Goal: Task Accomplishment & Management: Manage account settings

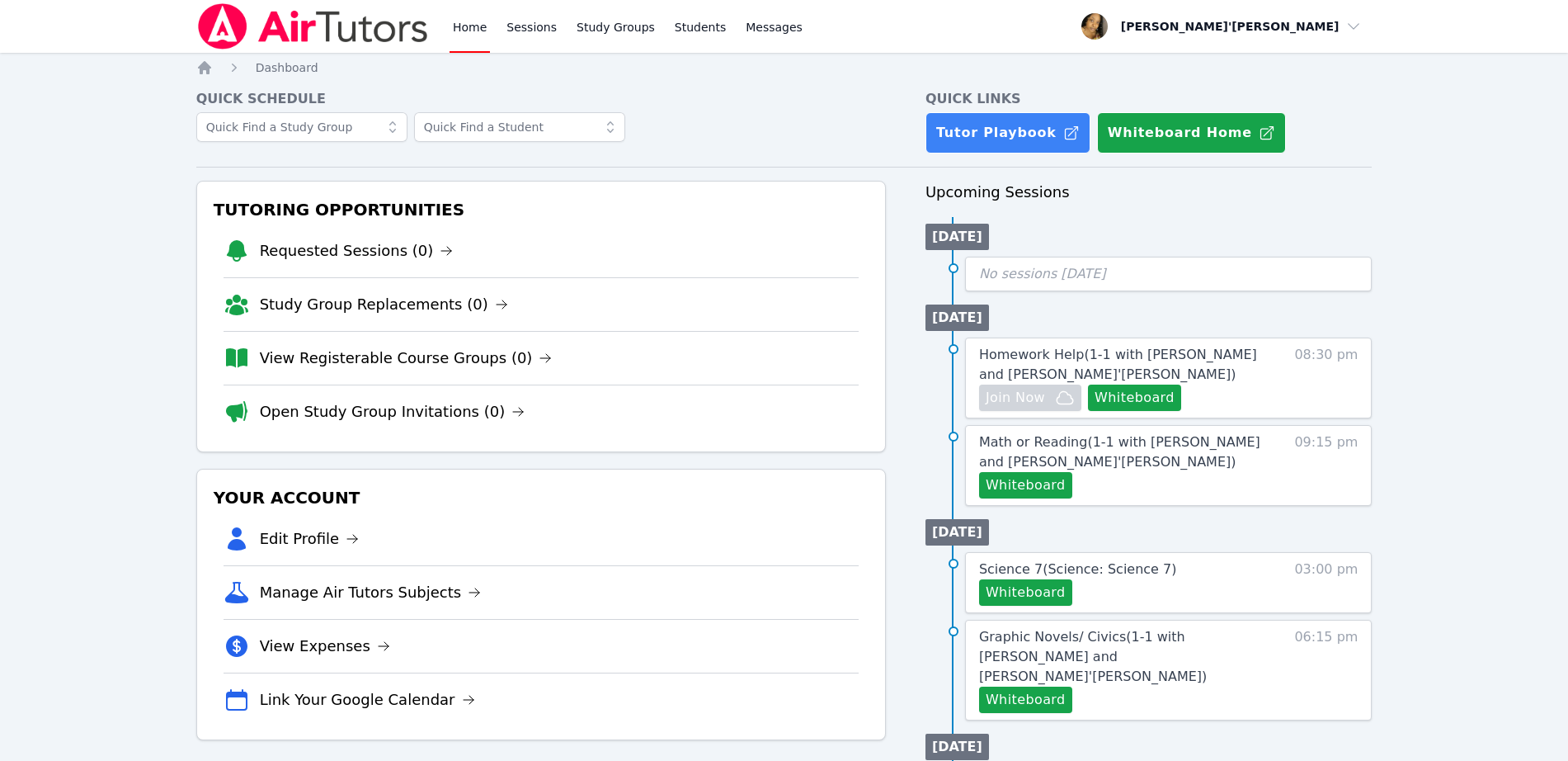
click at [230, 264] on li "Requested Sessions (0)" at bounding box center [541, 251] width 635 height 53
click at [539, 28] on link "Sessions" at bounding box center [532, 27] width 57 height 53
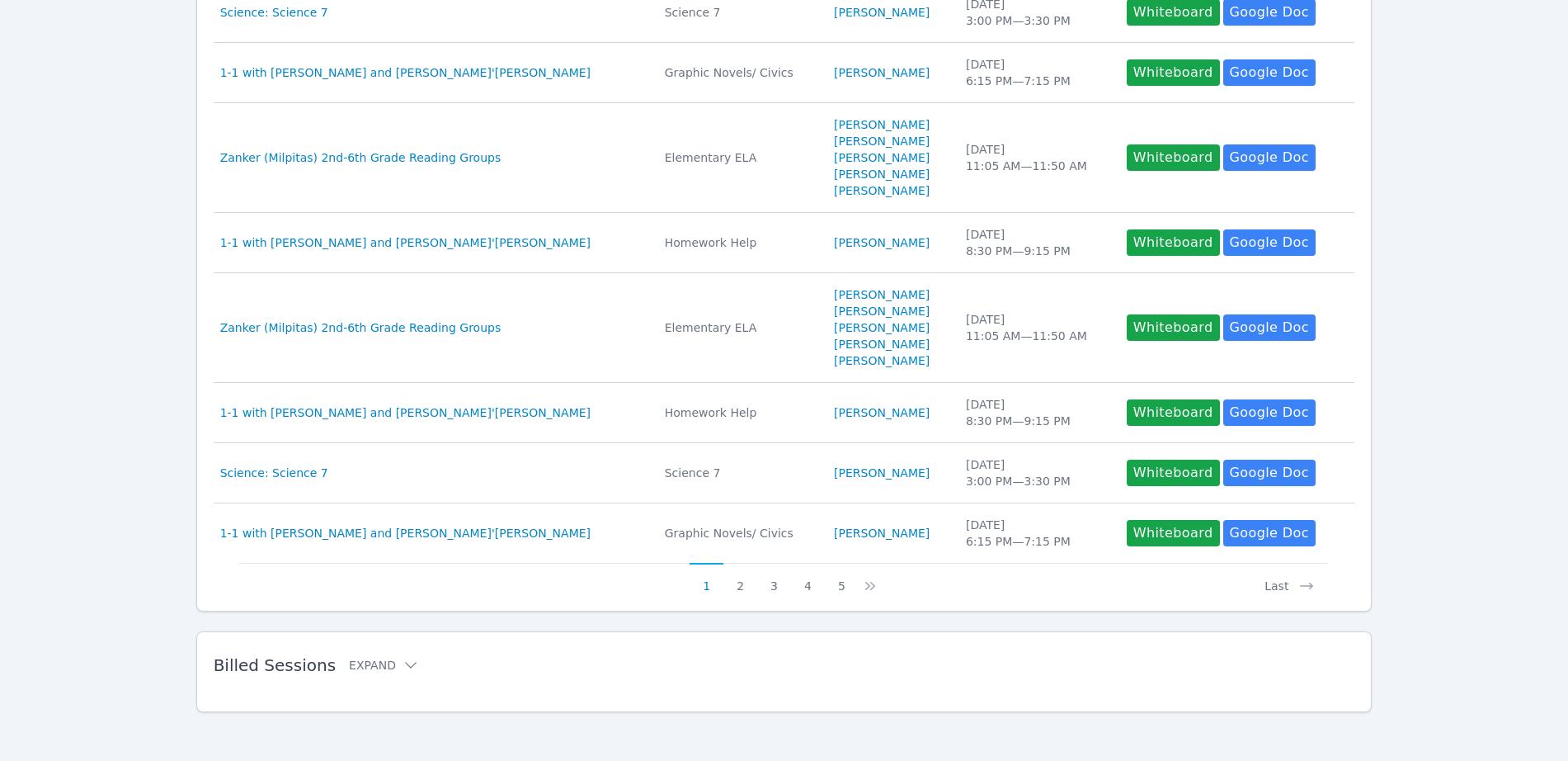
scroll to position [535, 0]
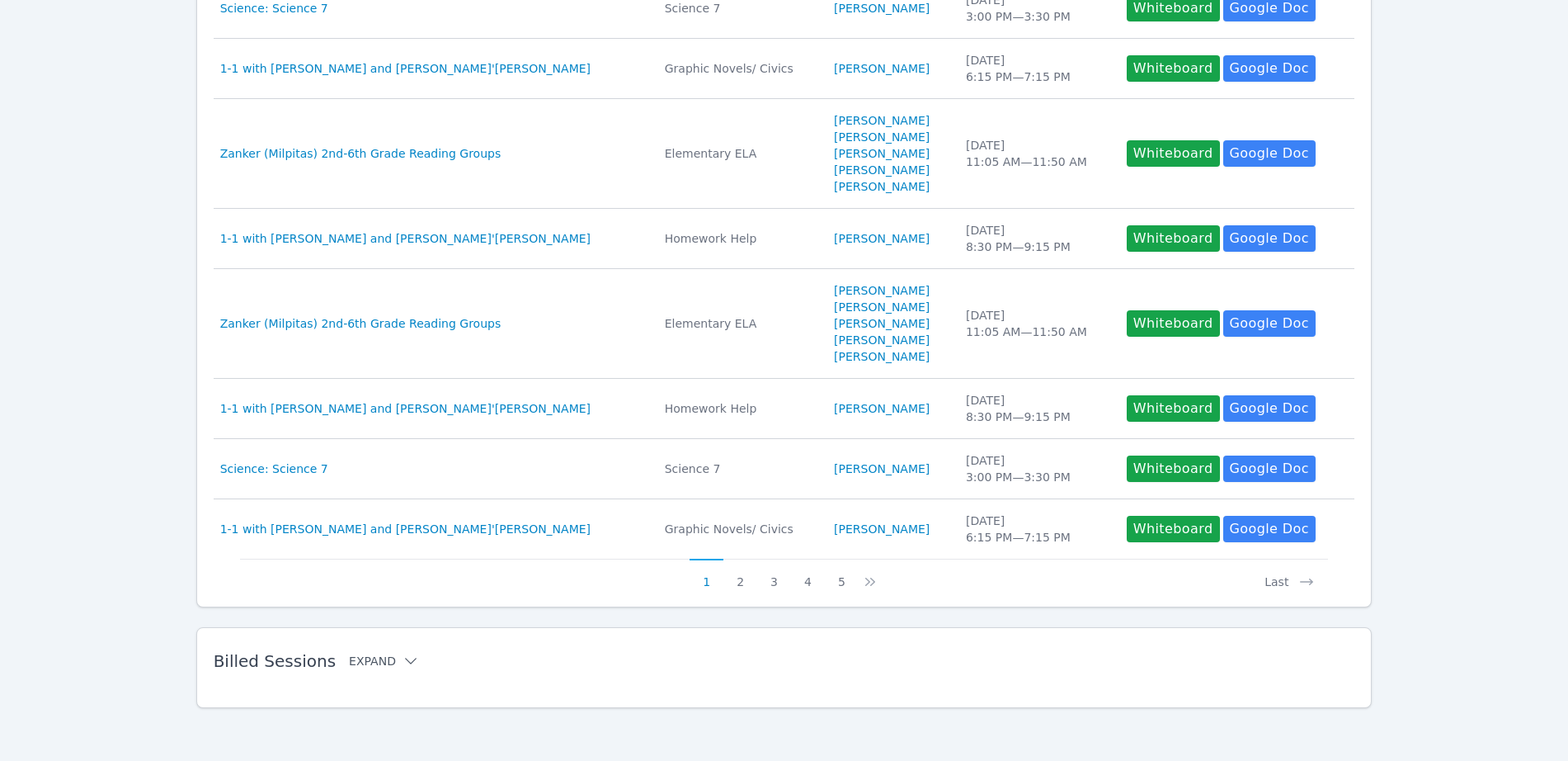
click at [349, 668] on button "Expand" at bounding box center [384, 661] width 70 height 17
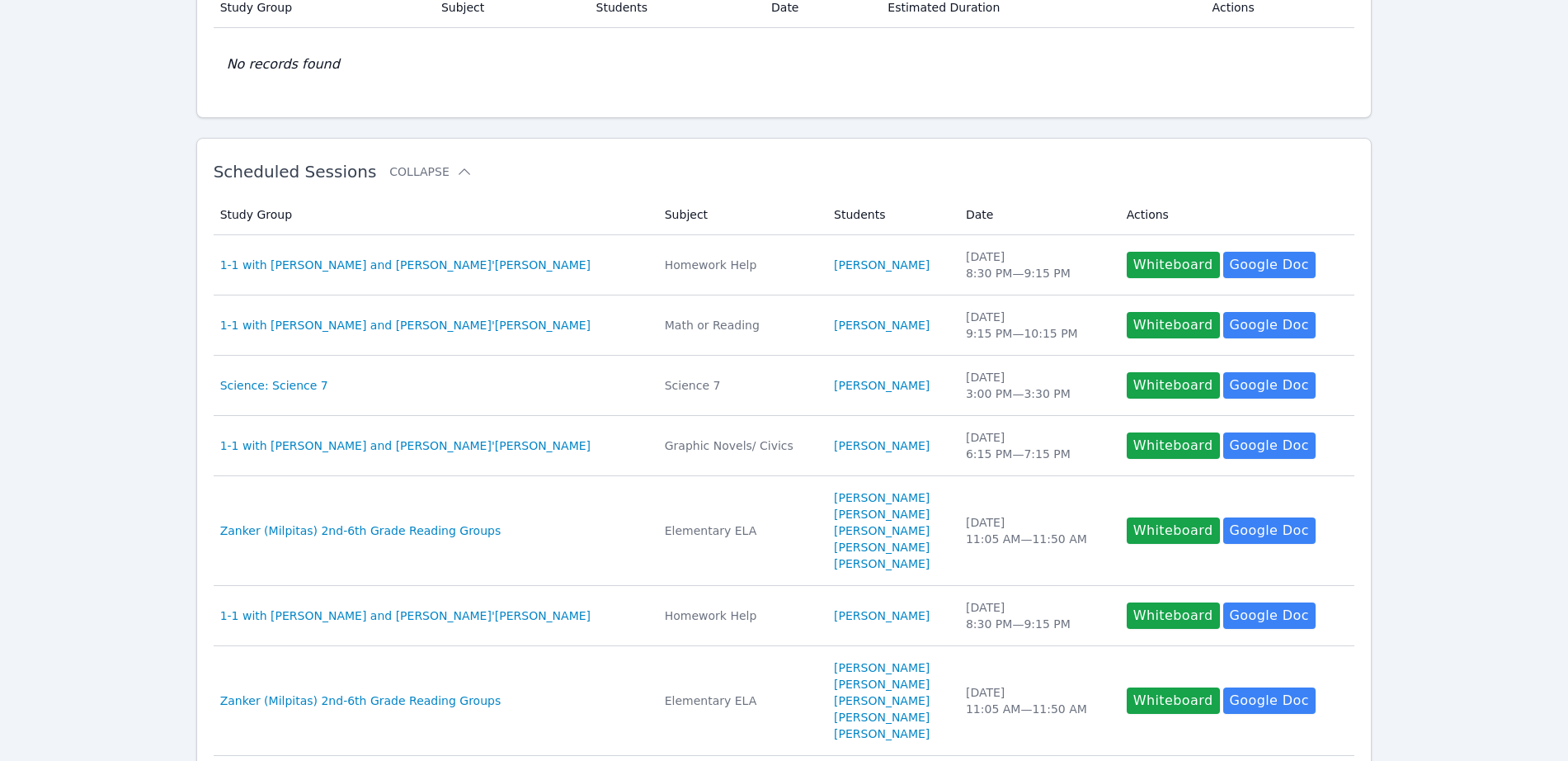
scroll to position [206, 0]
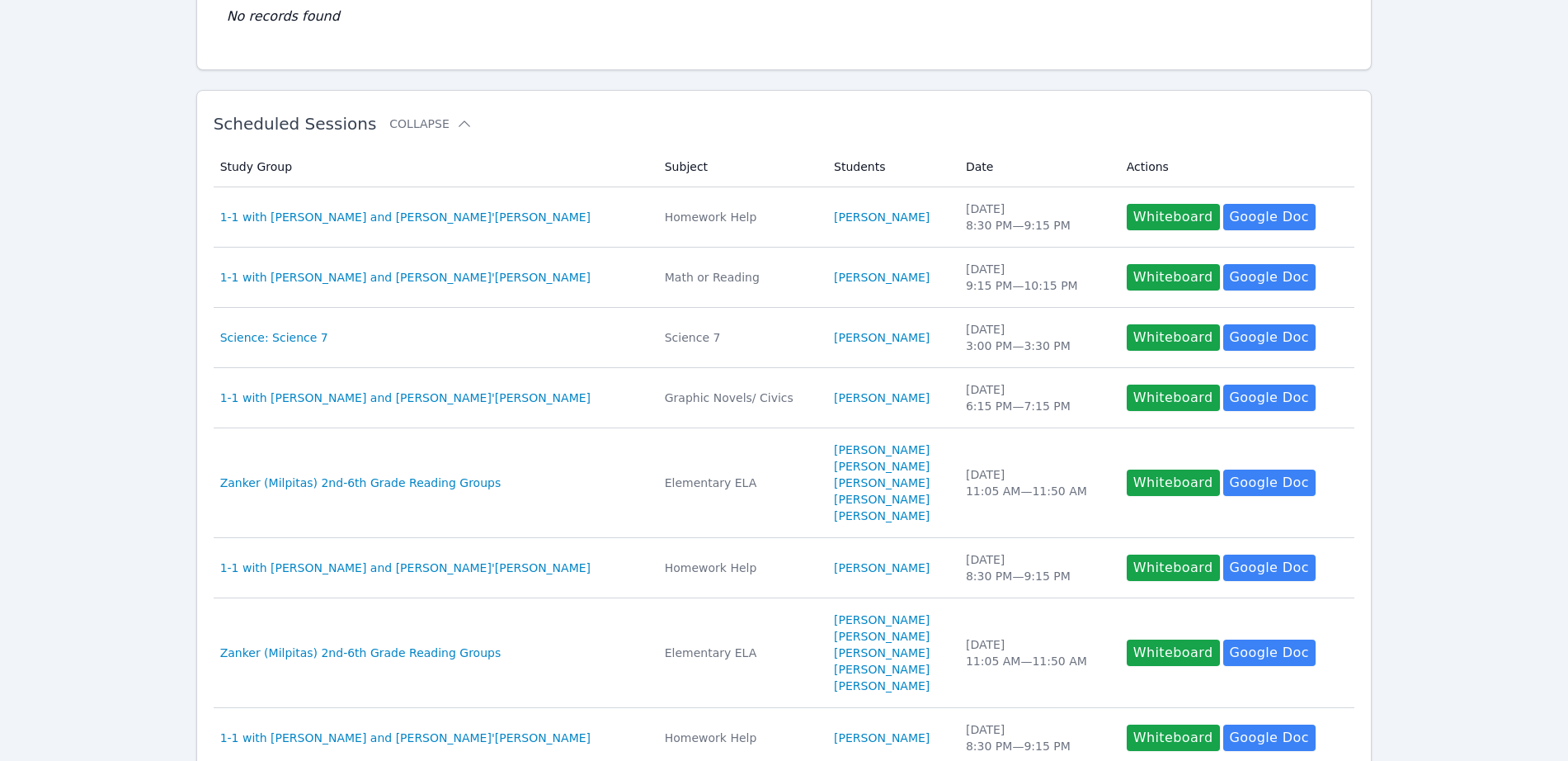
click at [623, 141] on div "Study Group Subject Students Date Actions Study Group 1-1 with Ethan Uzzan and …" at bounding box center [784, 518] width 1142 height 754
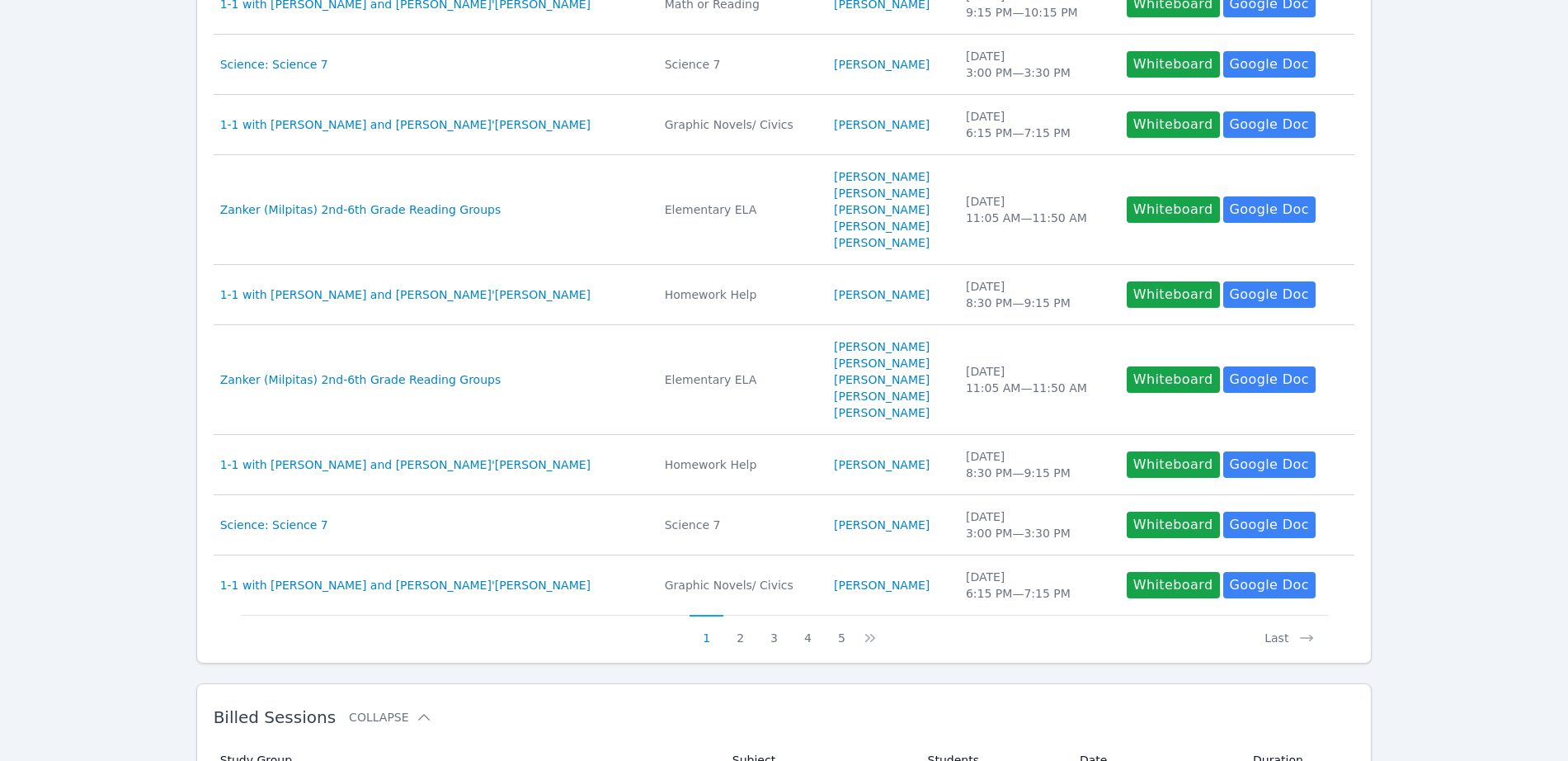
scroll to position [516, 0]
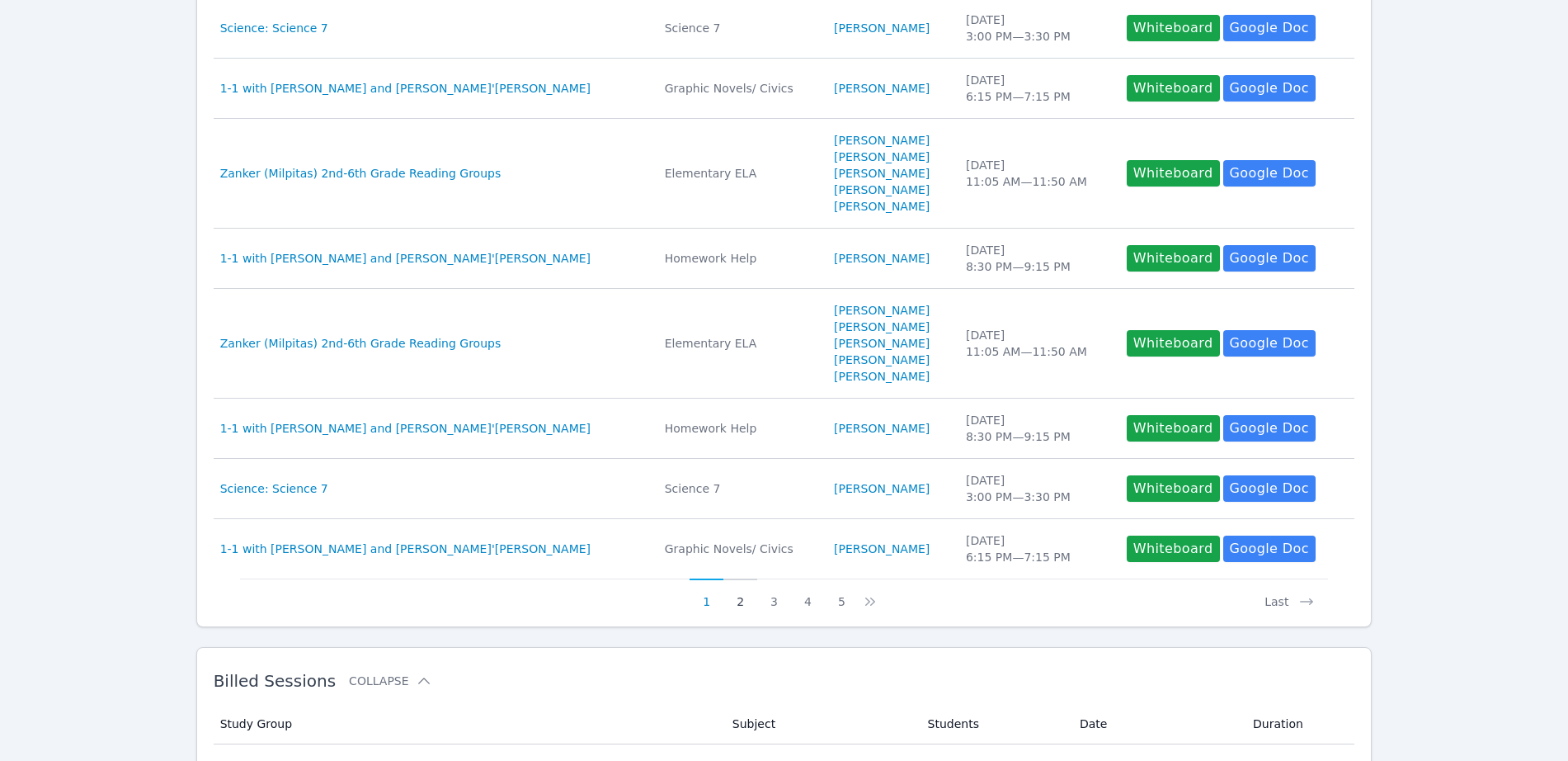
click at [735, 606] on button "2" at bounding box center [740, 594] width 34 height 31
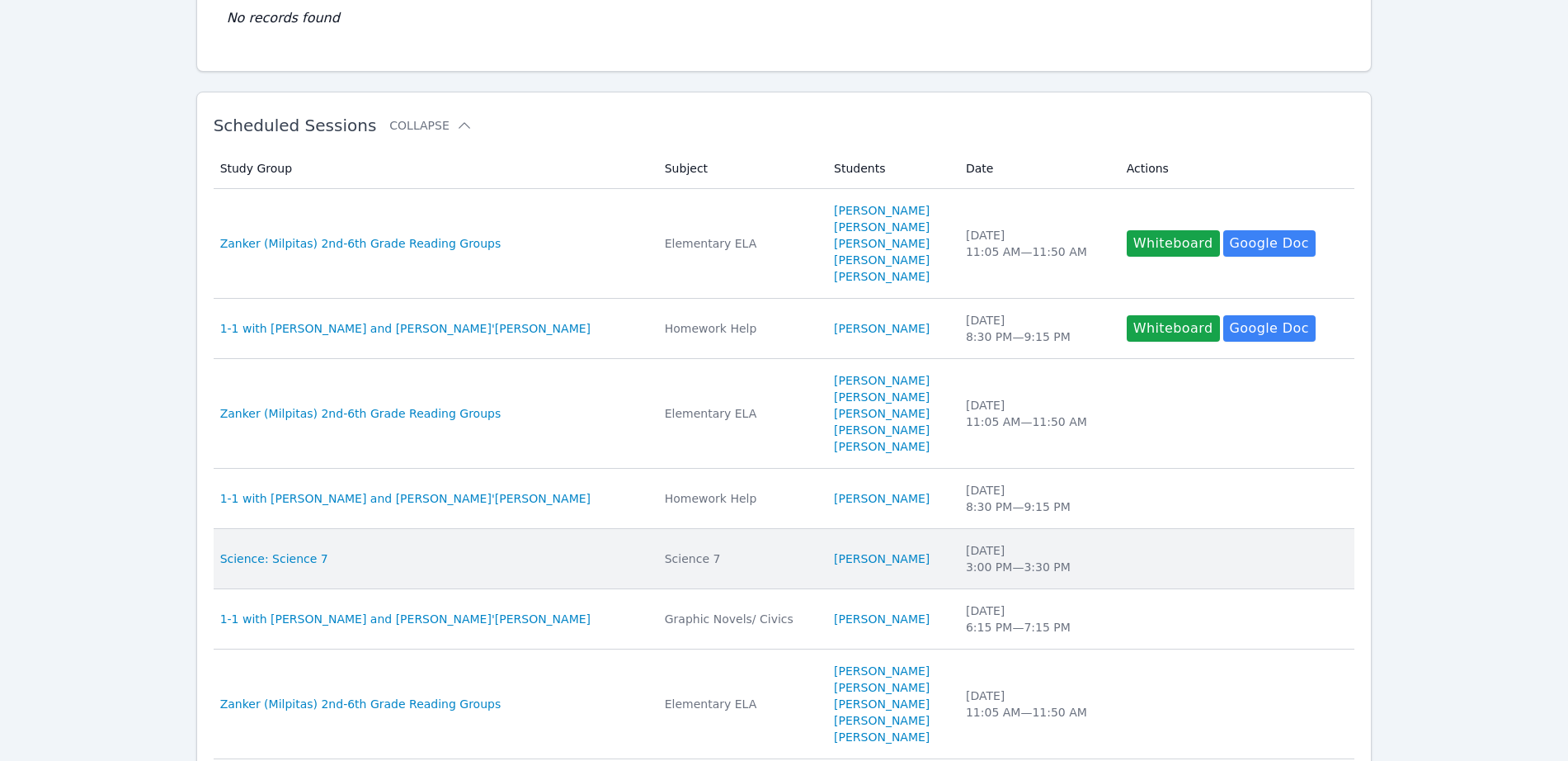
scroll to position [206, 0]
click at [1350, 560] on td "Actions" at bounding box center [1236, 557] width 239 height 60
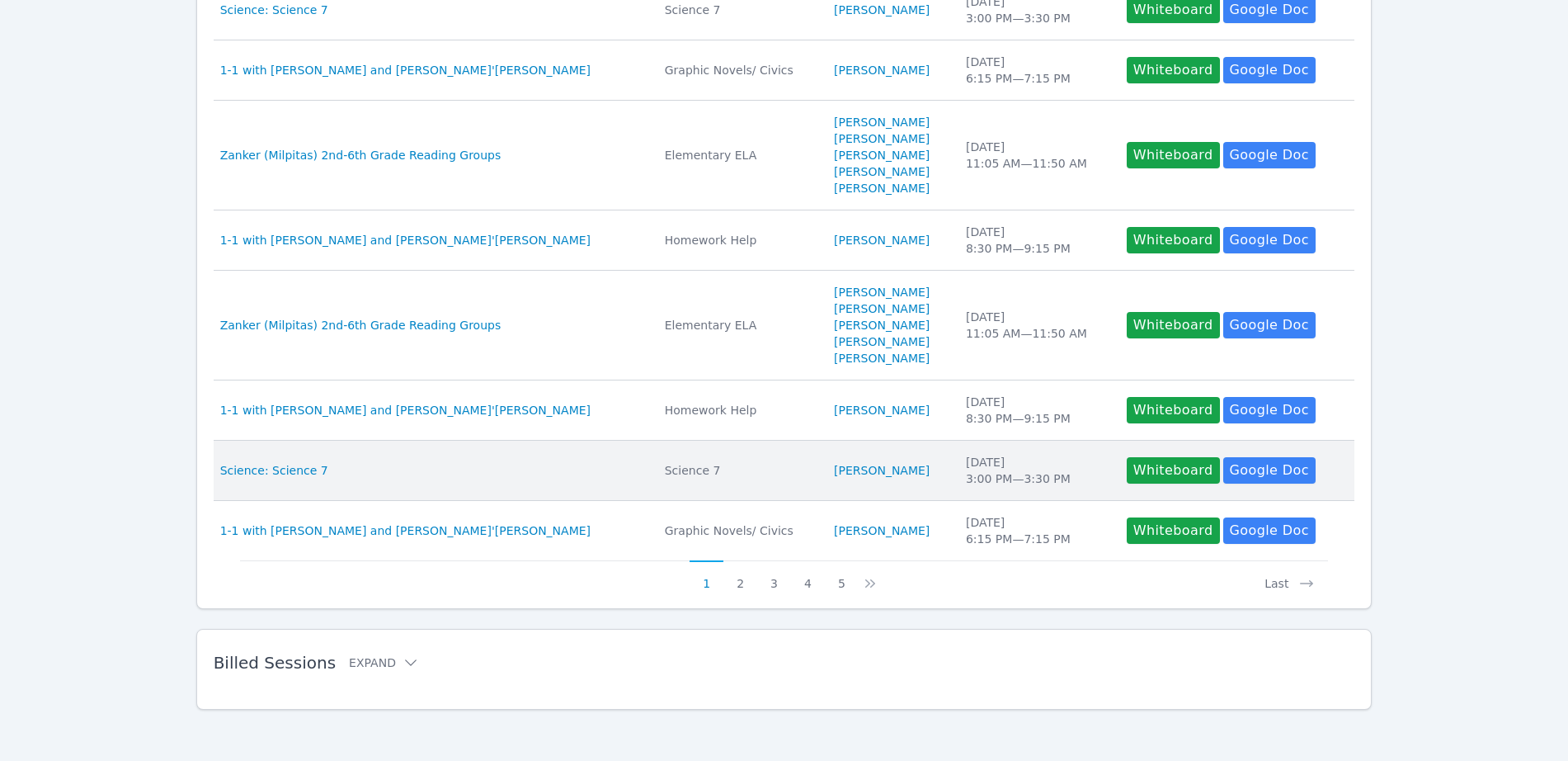
scroll to position [535, 0]
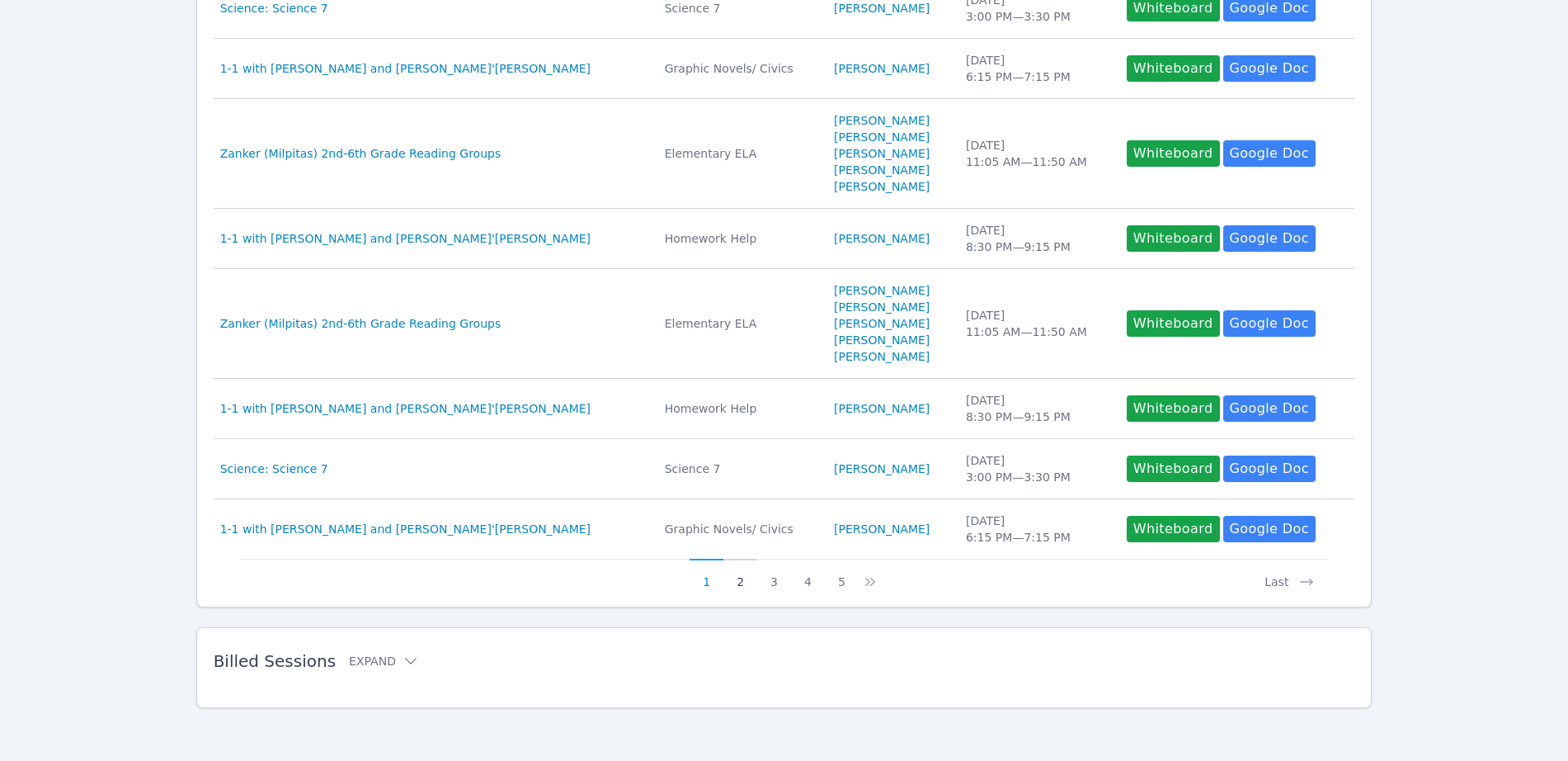
click at [741, 588] on button "2" at bounding box center [740, 573] width 34 height 31
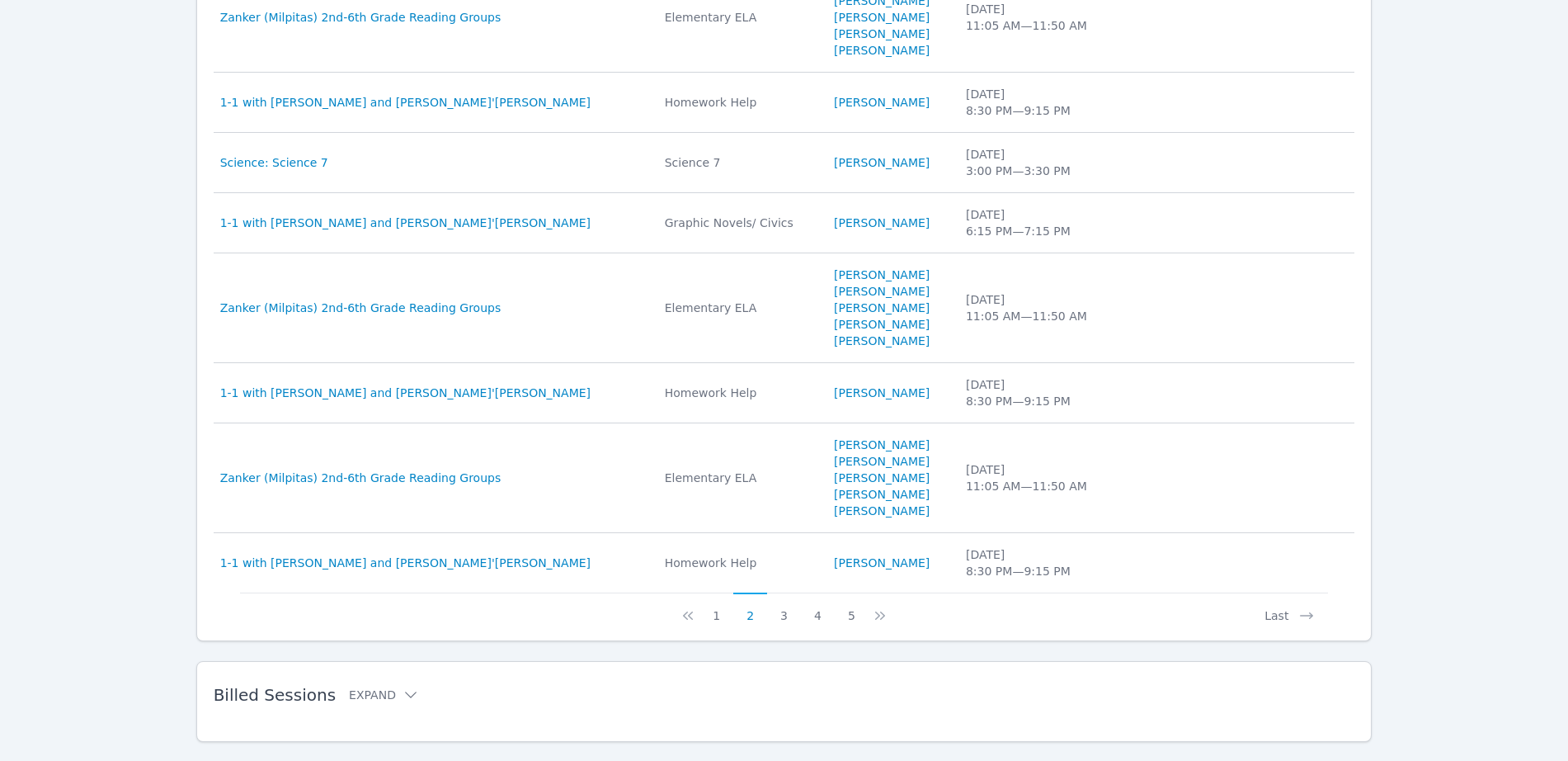
scroll to position [634, 0]
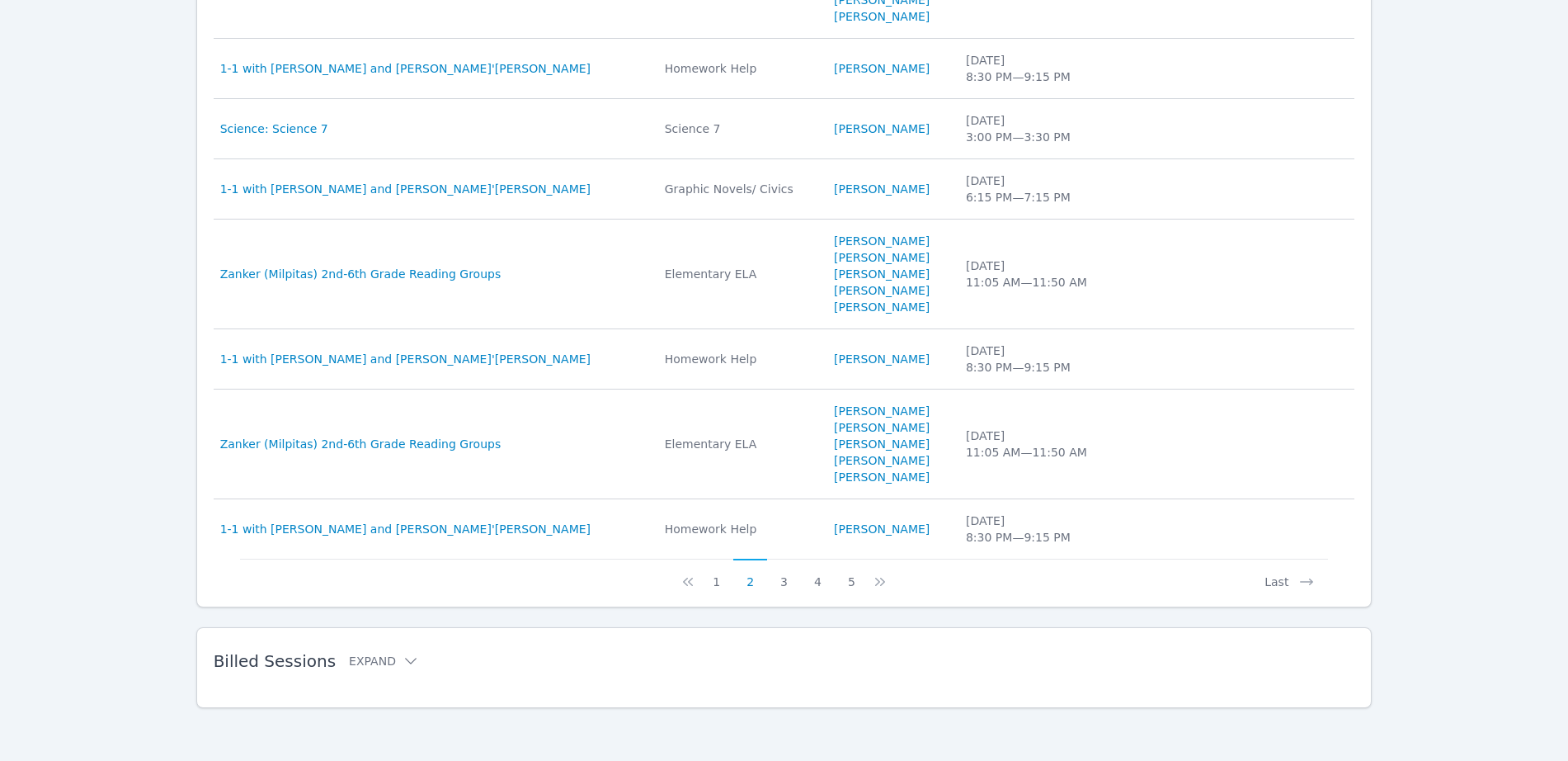
click at [720, 604] on div "Scheduled Sessions Collapse Study Group Subject Students Date Actions Study Gro…" at bounding box center [784, 135] width 1176 height 946
click at [720, 587] on button "1" at bounding box center [716, 573] width 34 height 31
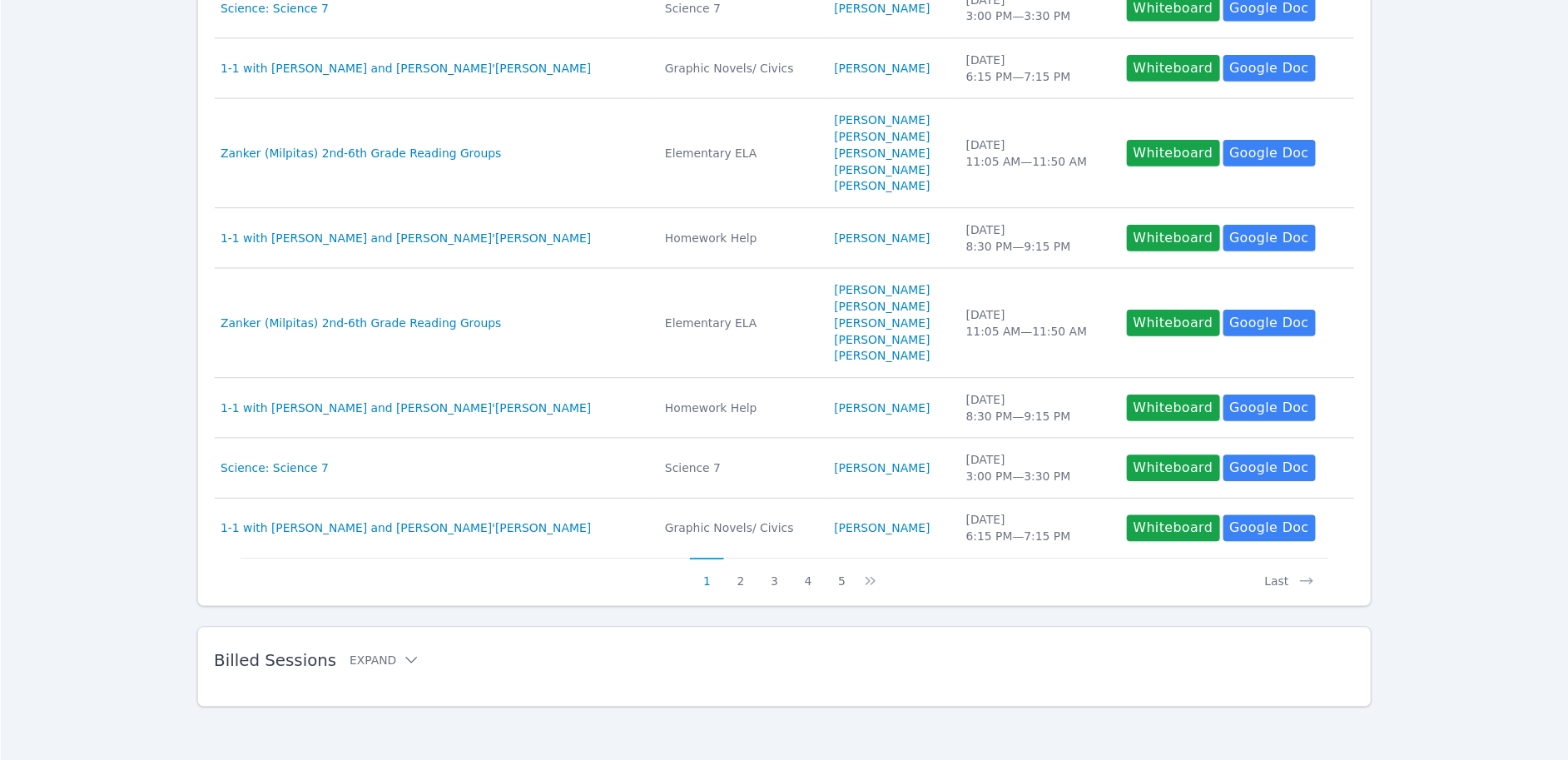
scroll to position [540, 0]
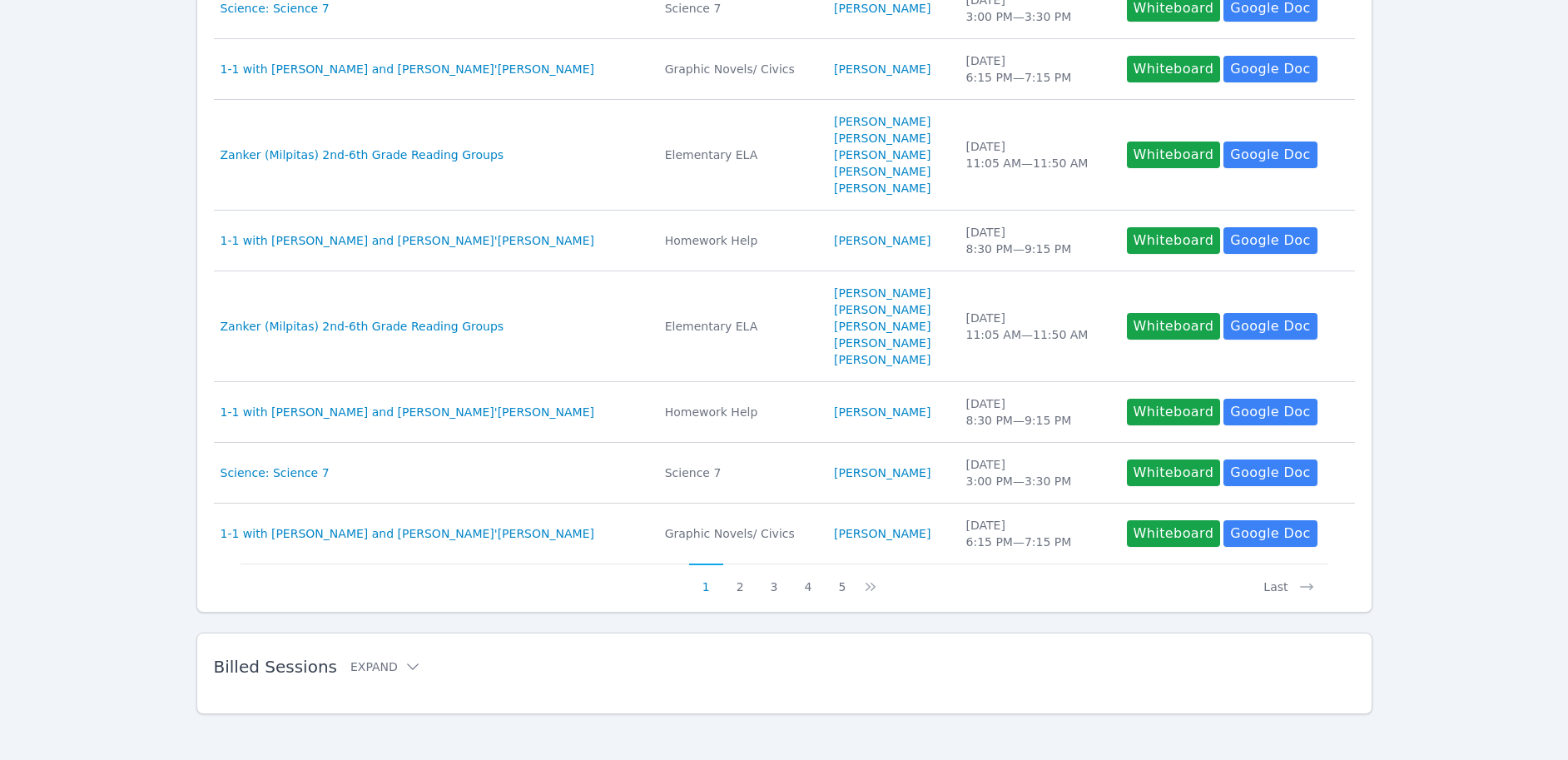
click at [29, 307] on div "Home Sessions Study Groups Students Messages Open user menu Lee'Tayna Hostick O…" at bounding box center [784, 113] width 1568 height 1307
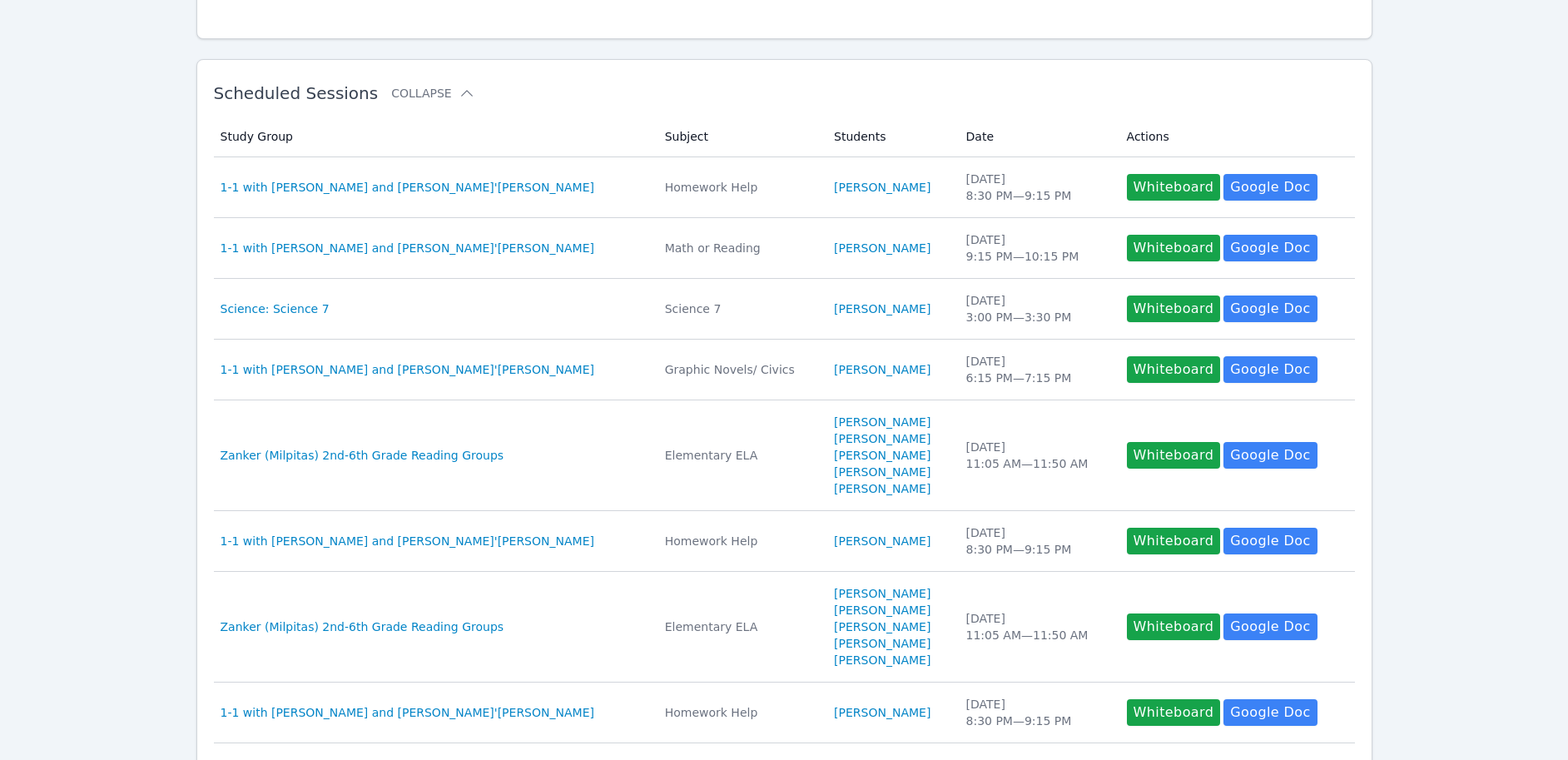
scroll to position [0, 0]
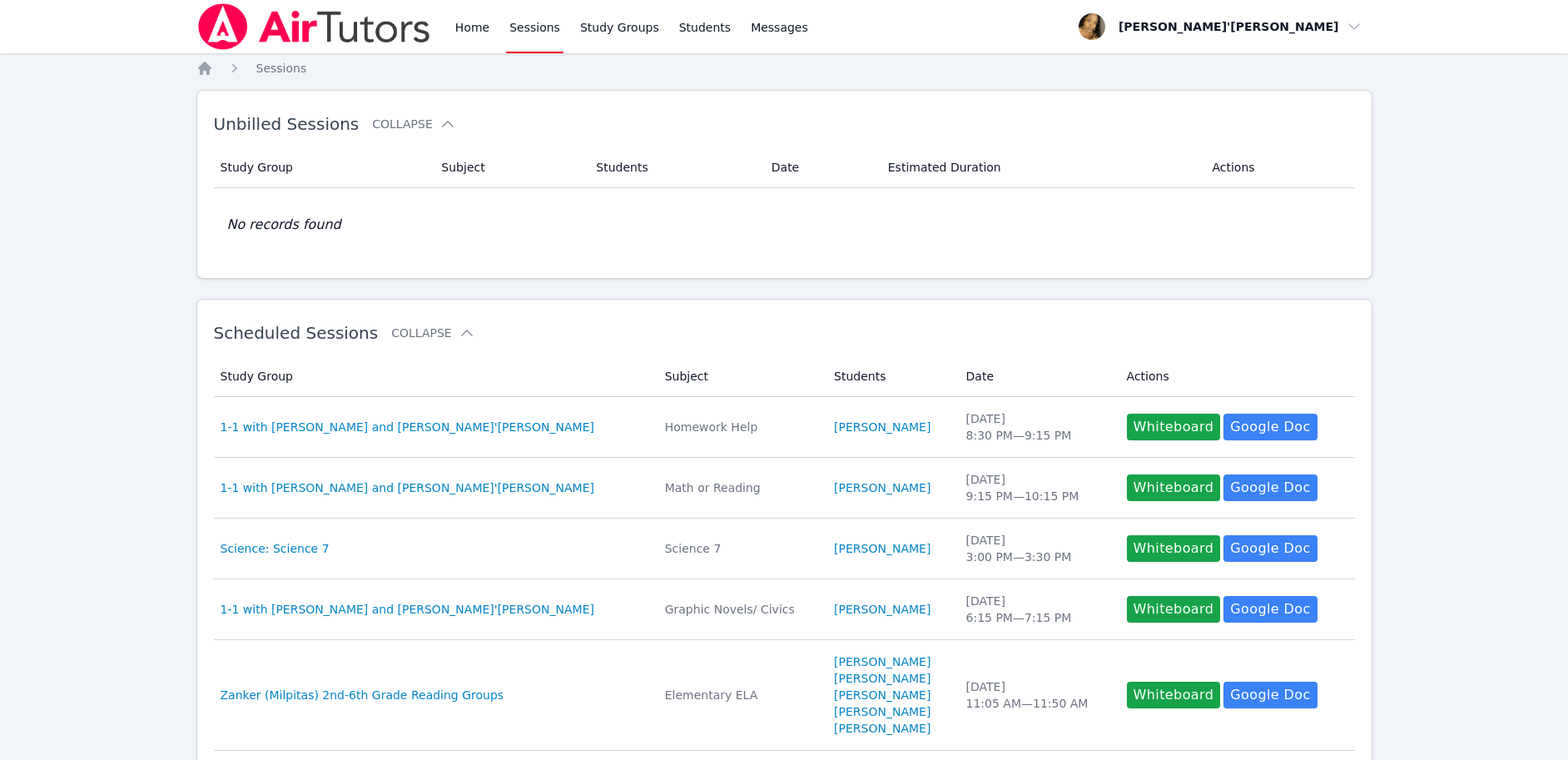
click at [222, 17] on img at bounding box center [314, 27] width 236 height 46
